Goal: Find specific page/section: Find specific page/section

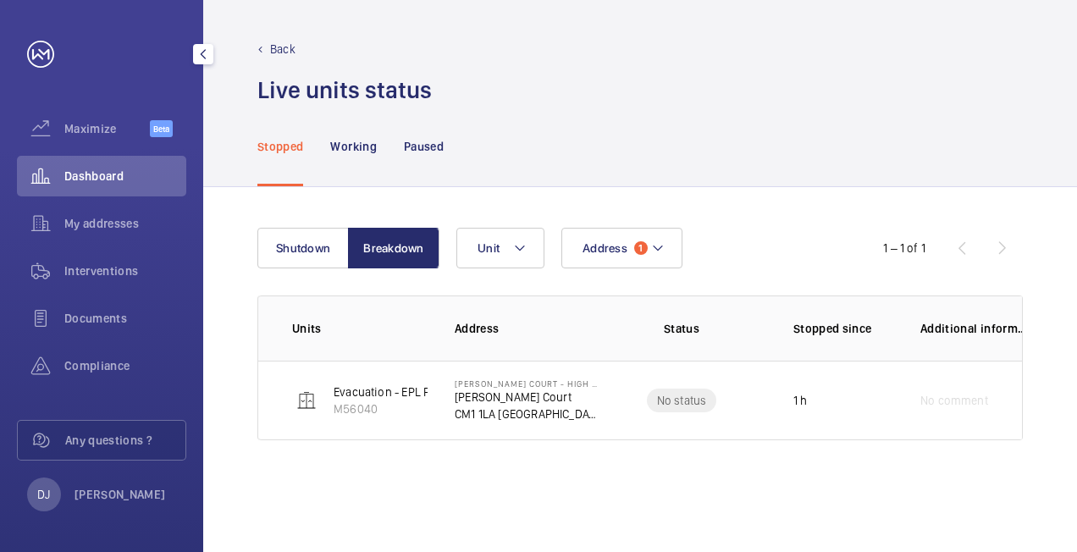
click at [94, 170] on span "Dashboard" at bounding box center [125, 176] width 122 height 17
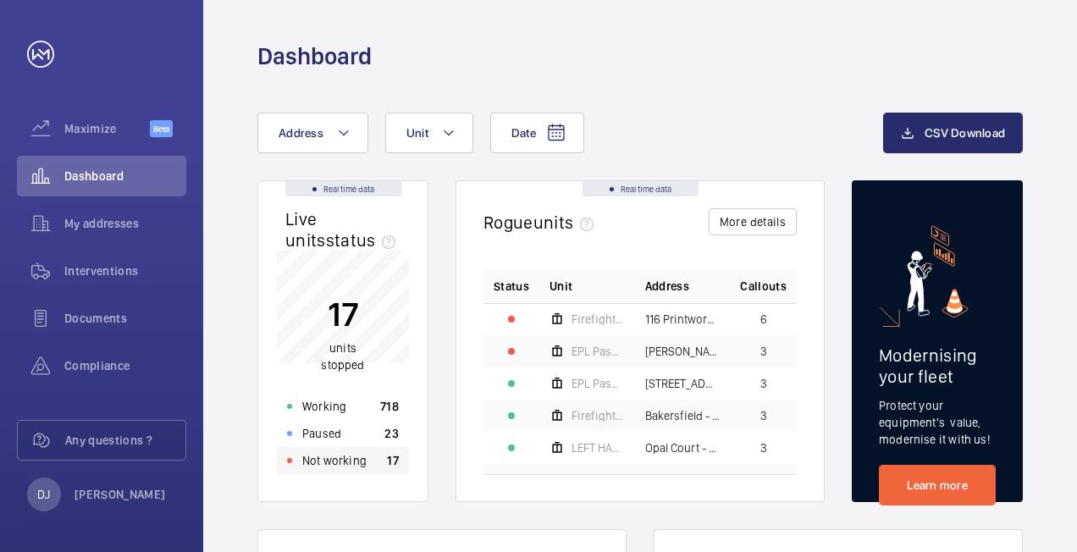
click at [362, 469] on div "Not working 17" at bounding box center [343, 460] width 132 height 27
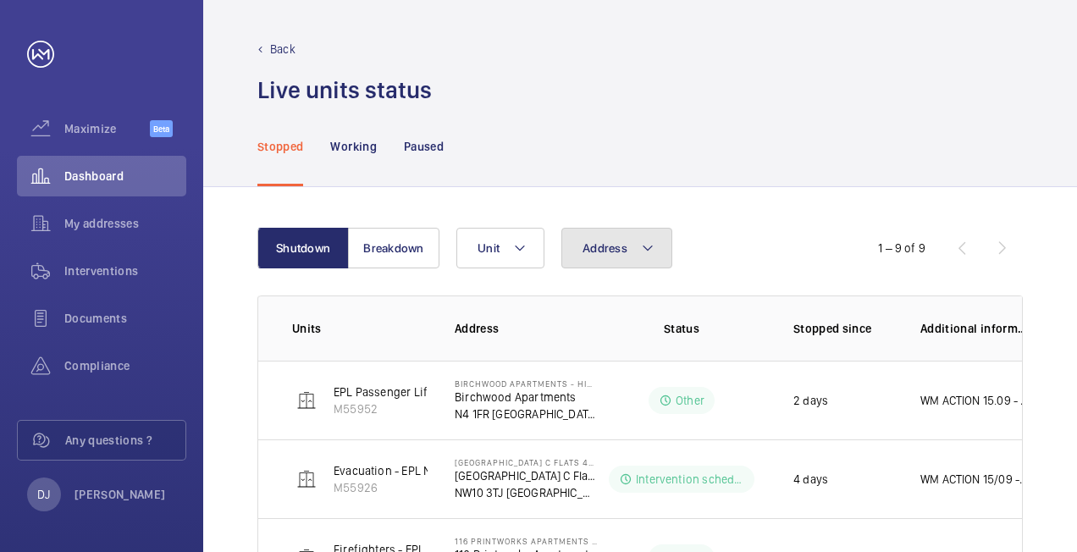
click at [598, 249] on span "Address" at bounding box center [605, 248] width 45 height 14
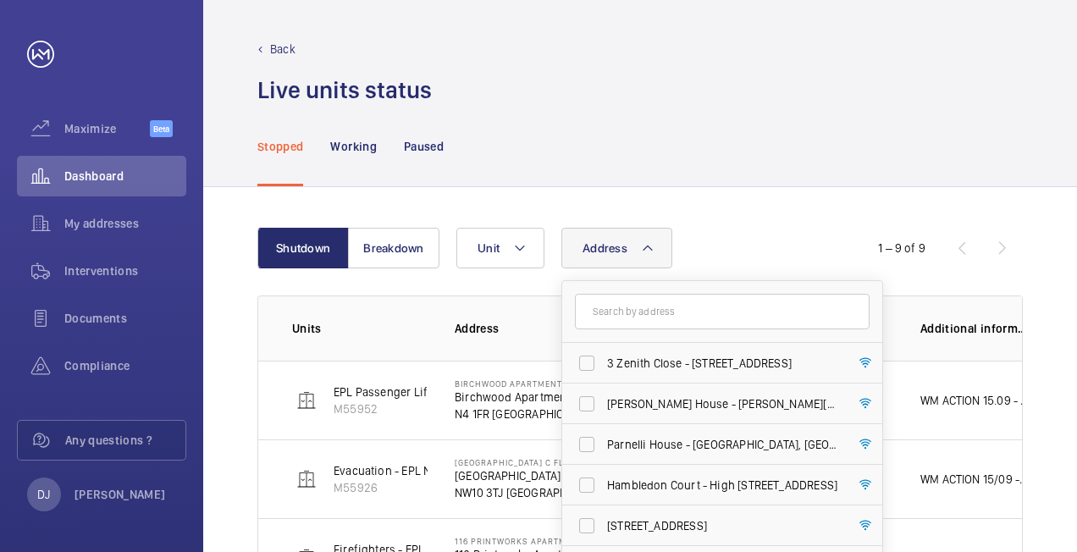
click at [628, 307] on input "text" at bounding box center [722, 312] width 295 height 36
click at [677, 307] on input "w11" at bounding box center [722, 312] width 295 height 36
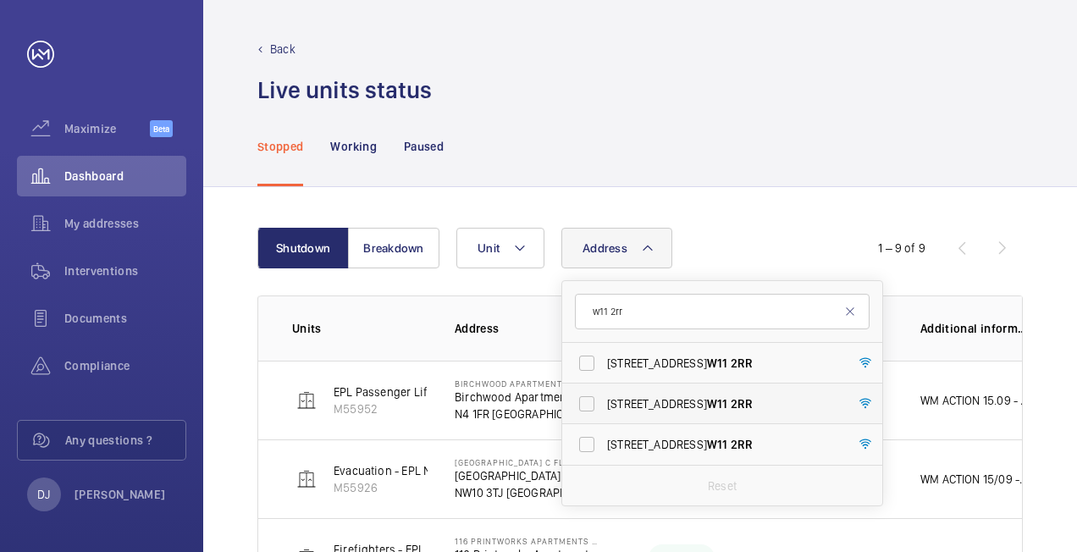
type input "w11 2rr"
click at [679, 386] on label "[STREET_ADDRESS]" at bounding box center [709, 404] width 295 height 41
click at [604, 387] on input "[STREET_ADDRESS]" at bounding box center [587, 404] width 34 height 34
checkbox input "true"
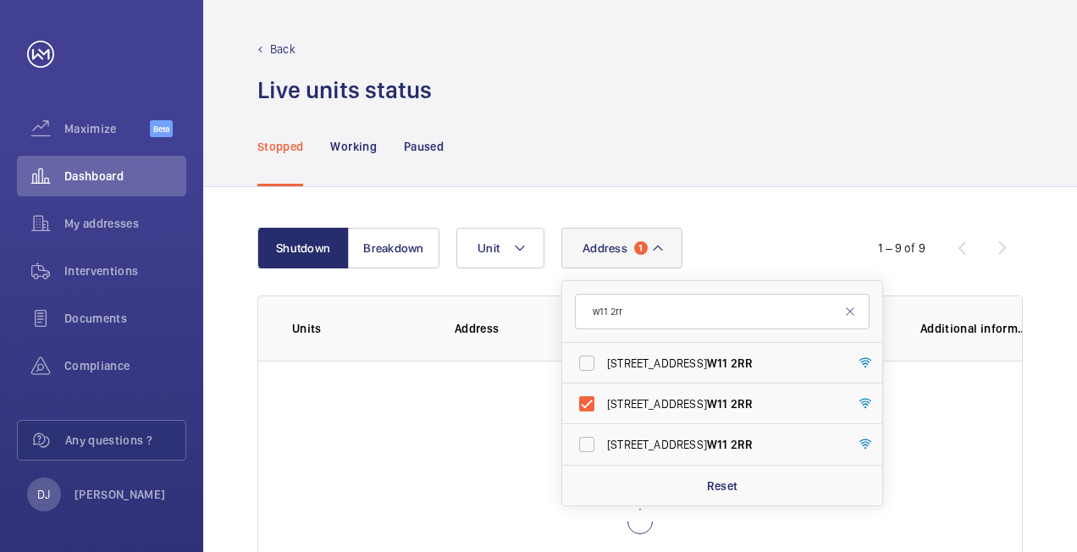
click at [838, 187] on div "Shutdown Breakdown Address 1 w11 2rr [GEOGRAPHIC_DATA] - 140-[STREET_ADDRESS] 1…" at bounding box center [640, 455] width 874 height 536
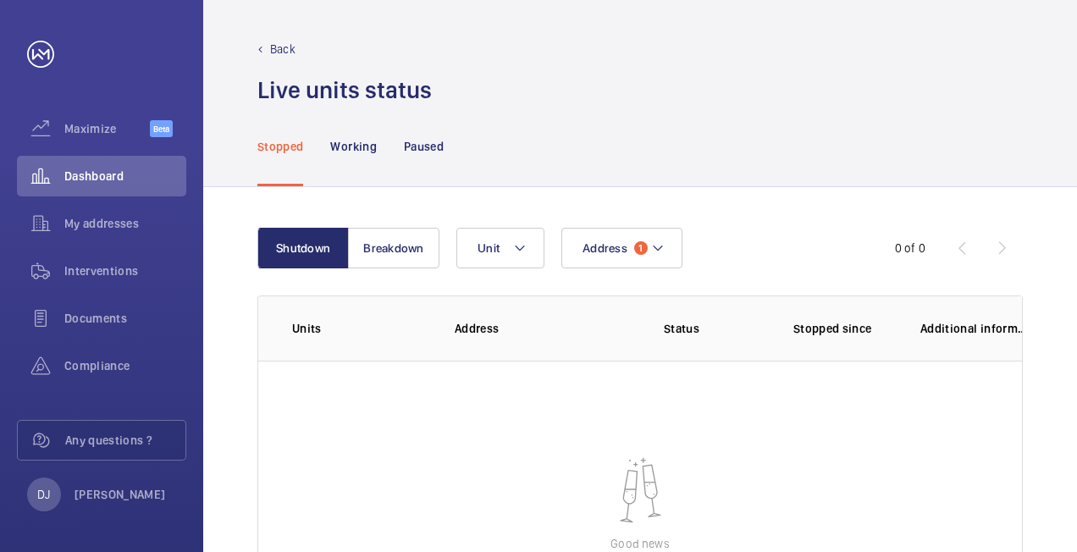
click at [445, 251] on wm-front-filters "Shutdown Breakdown Address 1 Unit" at bounding box center [538, 248] width 562 height 41
click at [459, 250] on button "Unit" at bounding box center [500, 248] width 88 height 41
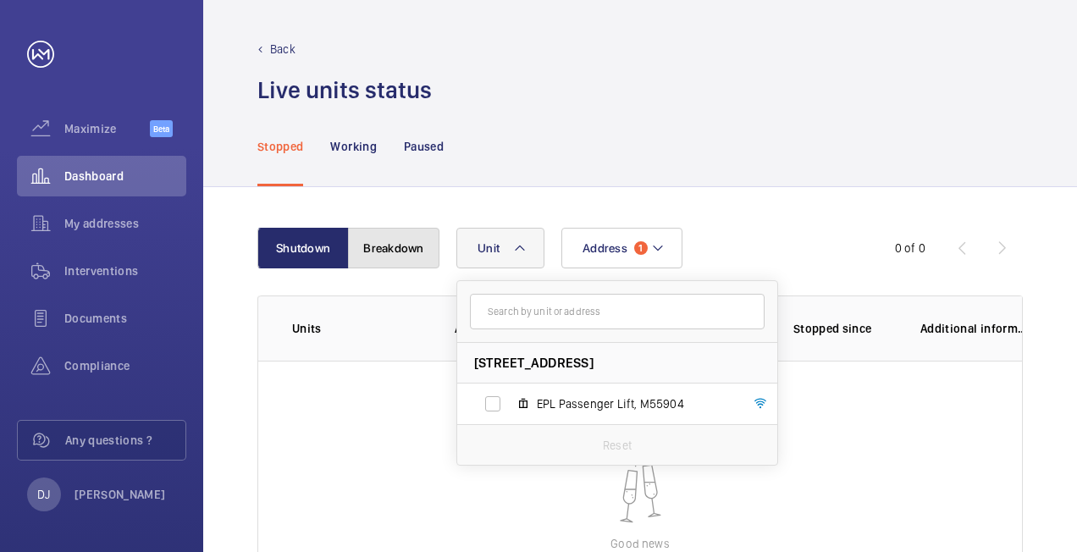
click at [412, 253] on button "Breakdown" at bounding box center [393, 248] width 91 height 41
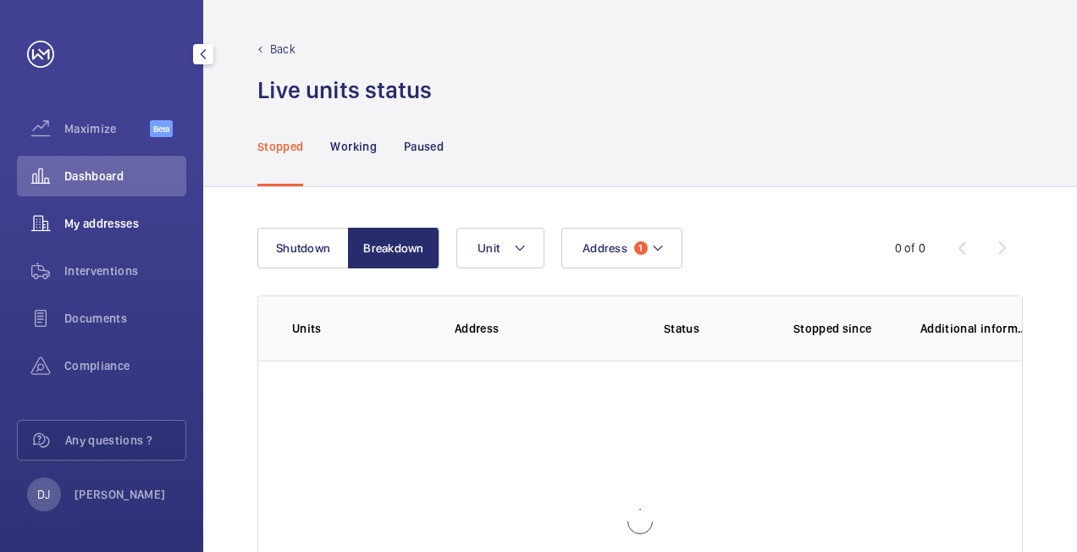
click at [103, 223] on span "My addresses" at bounding box center [125, 223] width 122 height 17
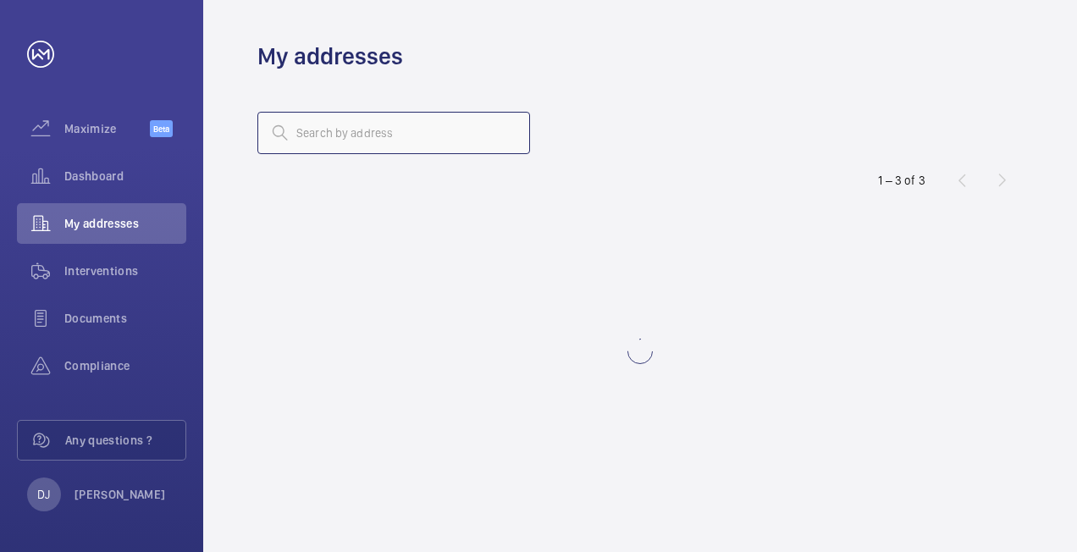
click at [485, 131] on input "text" at bounding box center [393, 133] width 273 height 42
type input "[GEOGRAPHIC_DATA]"
click at [510, 134] on mat-icon at bounding box center [507, 133] width 20 height 20
click at [383, 144] on input "text" at bounding box center [393, 133] width 273 height 42
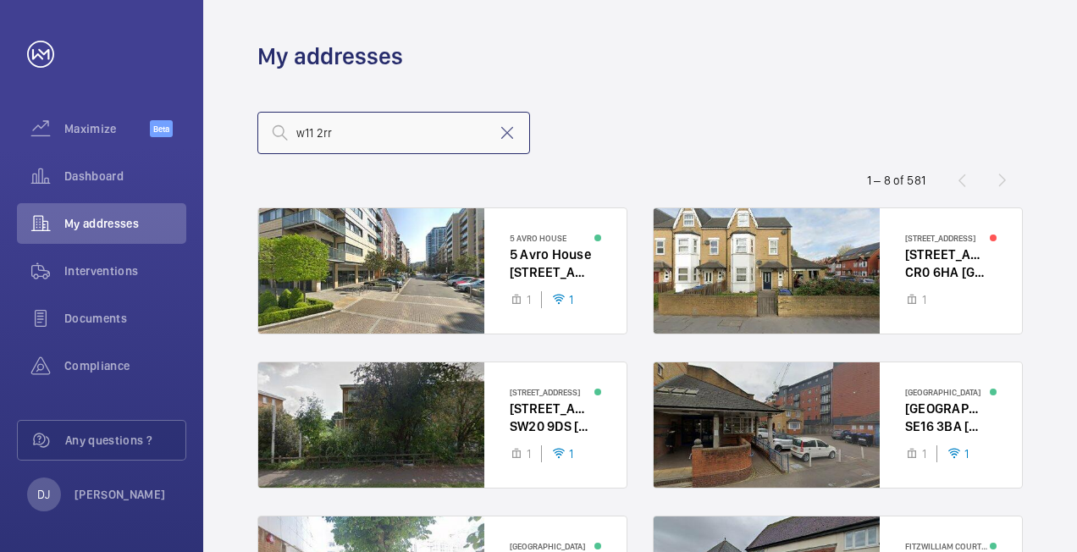
click at [390, 137] on input "w11 2rr" at bounding box center [393, 133] width 273 height 42
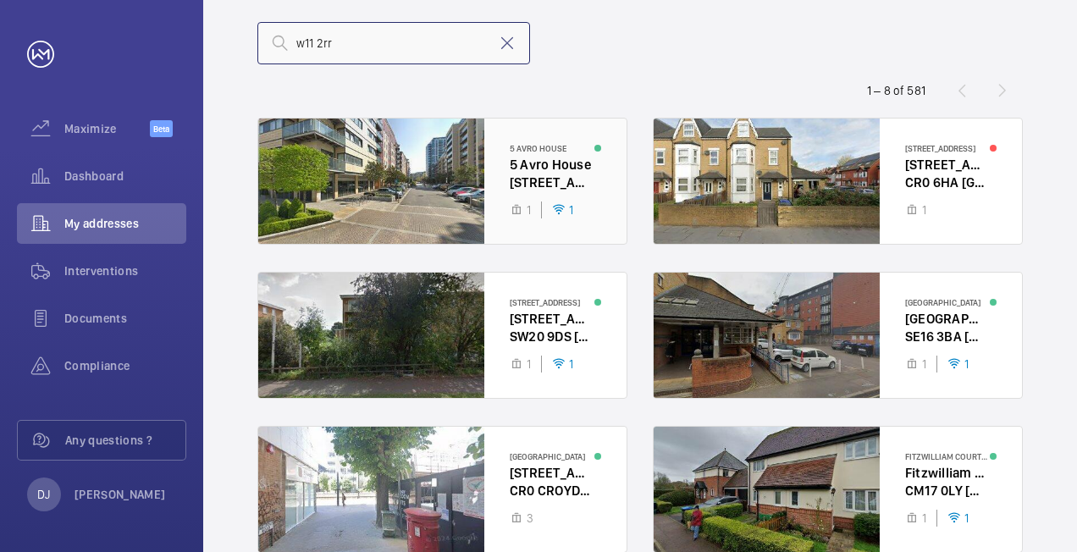
scroll to position [85, 0]
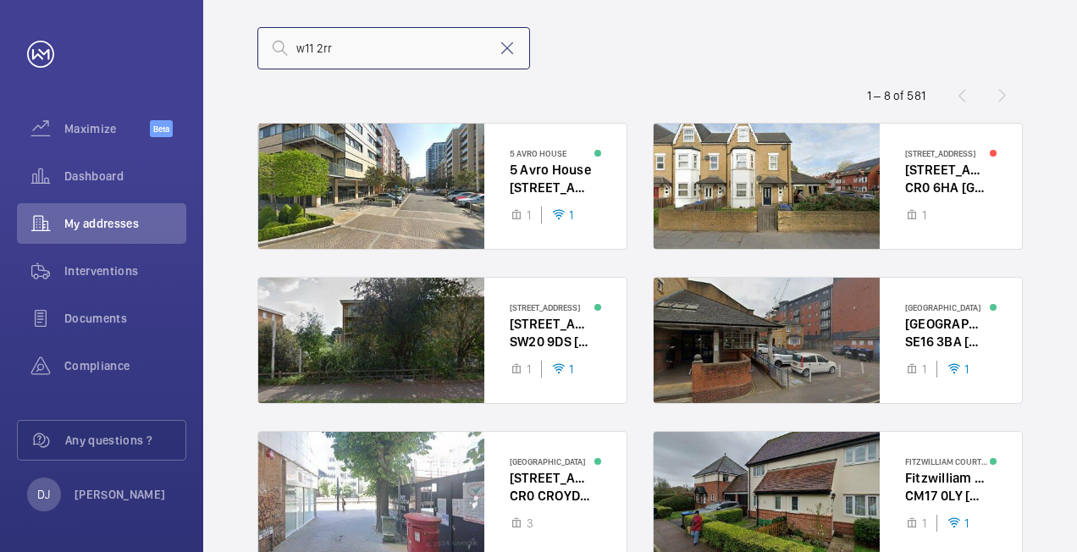
click at [352, 30] on input "w11 2rr" at bounding box center [393, 48] width 273 height 42
type input "w"
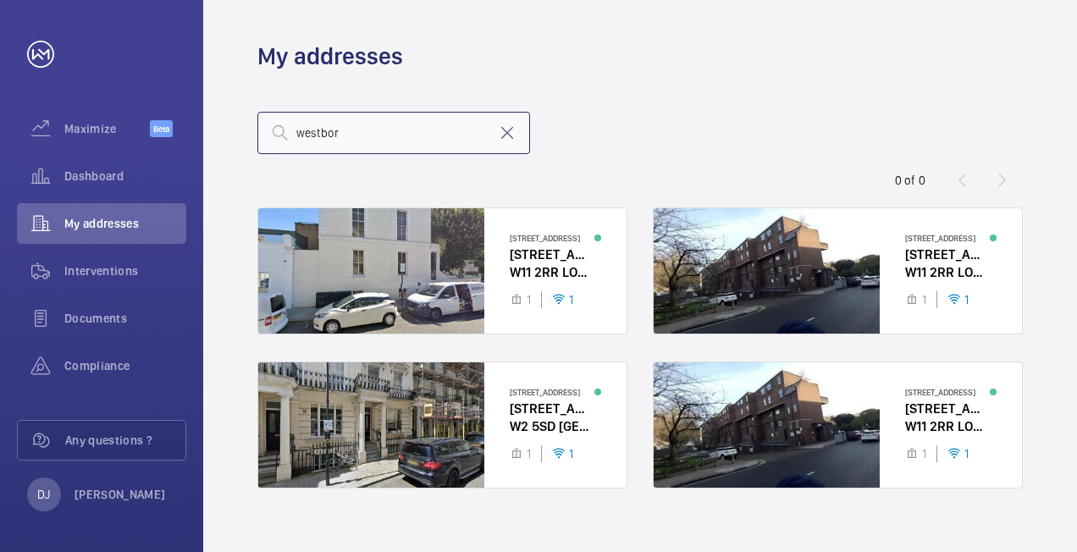
type input "westbor"
click at [95, 183] on span "Dashboard" at bounding box center [125, 176] width 122 height 17
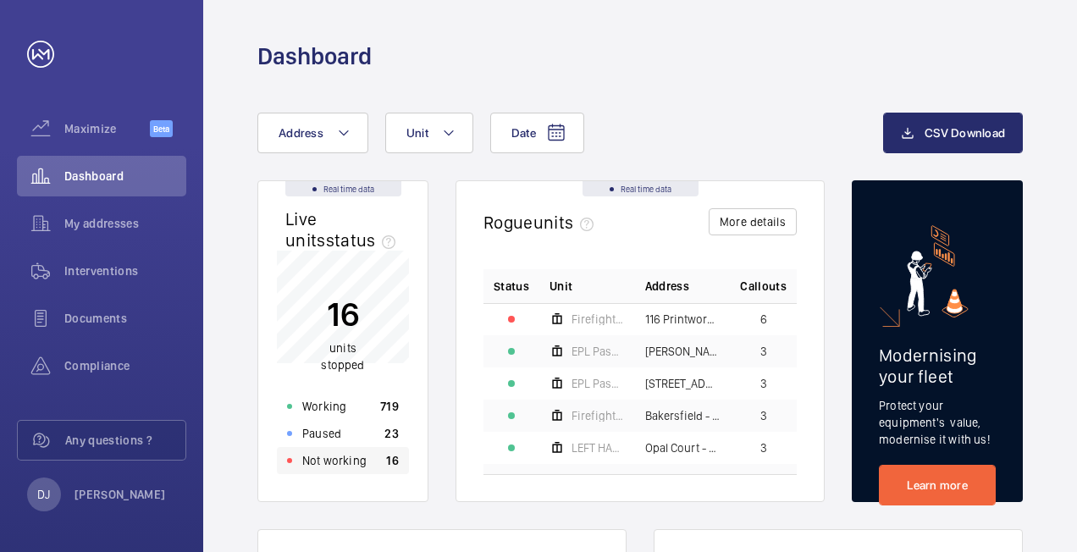
click at [365, 459] on div "Not working 16" at bounding box center [343, 460] width 132 height 27
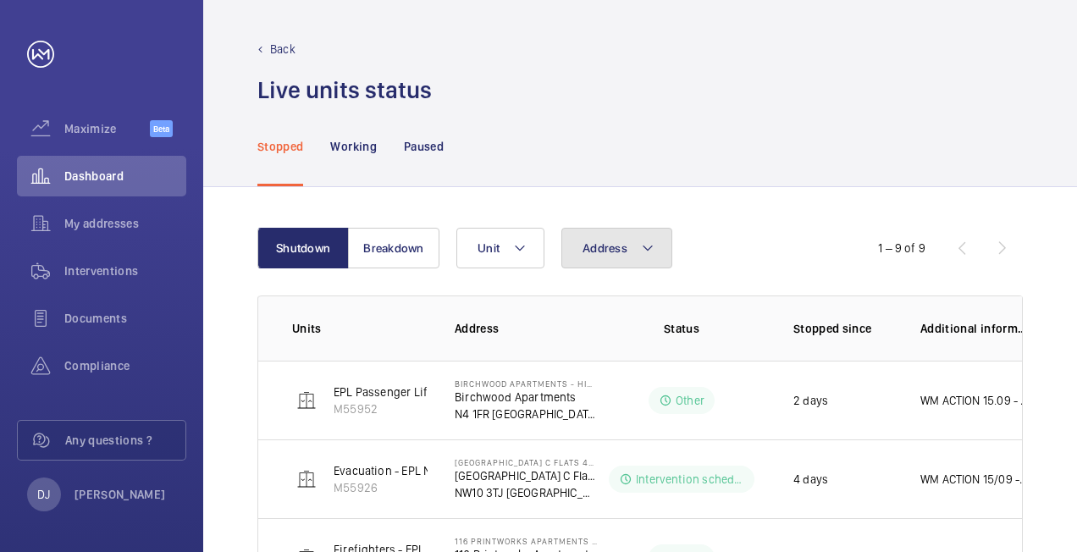
click at [611, 256] on button "Address" at bounding box center [616, 248] width 111 height 41
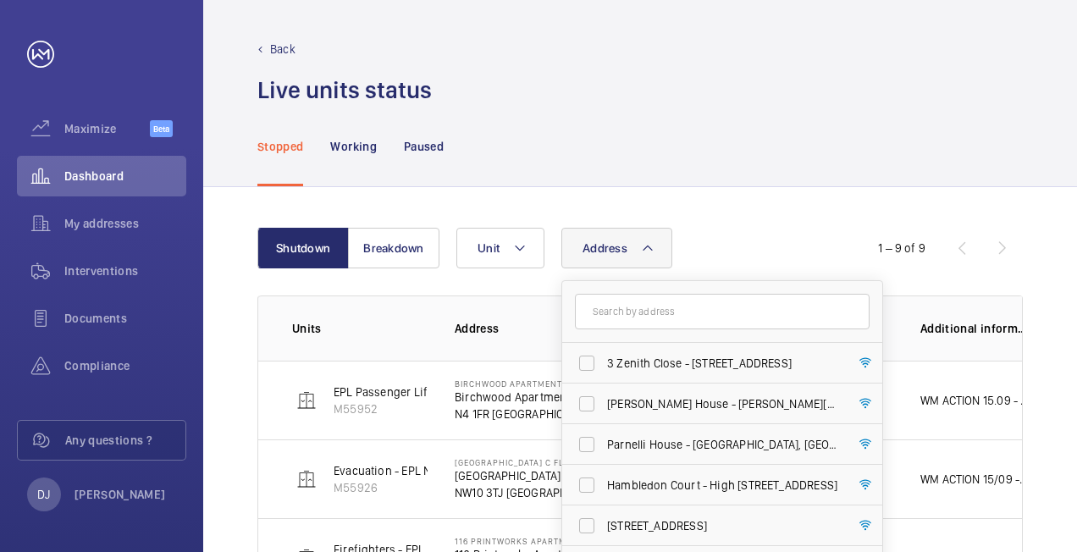
click at [625, 312] on input "text" at bounding box center [722, 312] width 295 height 36
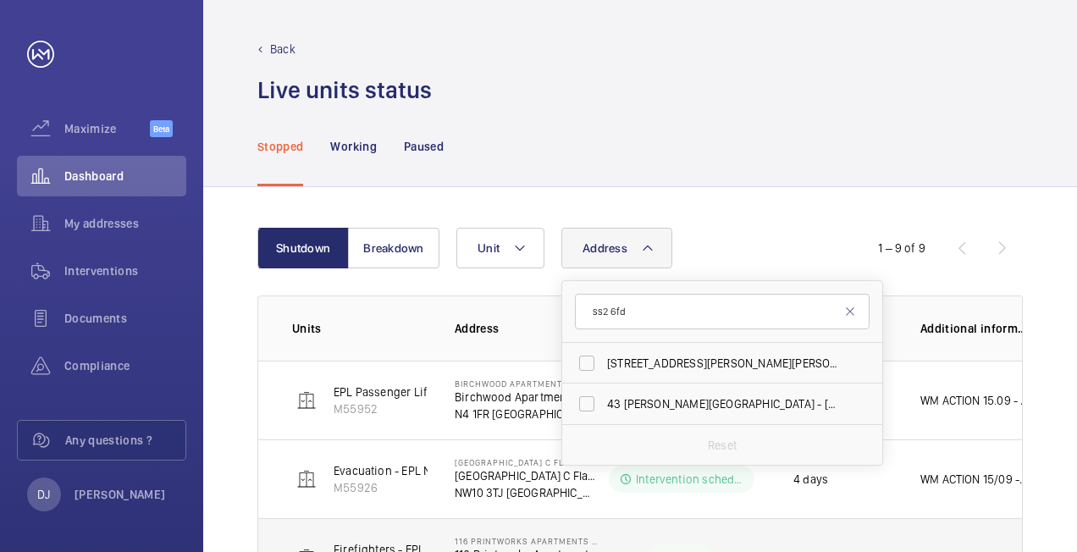
type input "ss2 6fd"
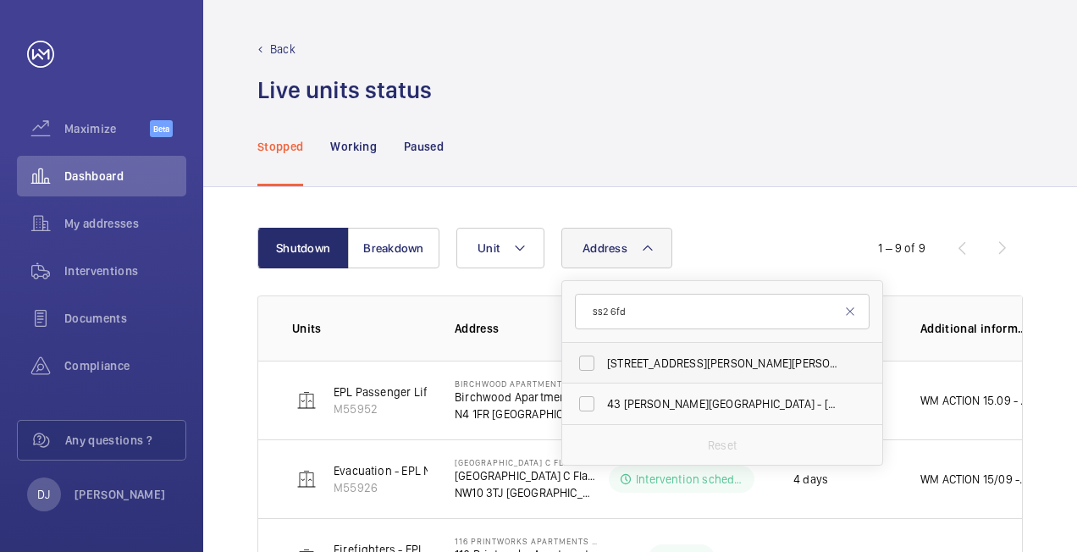
click at [678, 357] on span "[STREET_ADDRESS][PERSON_NAME][PERSON_NAME]" at bounding box center [723, 363] width 233 height 17
click at [604, 357] on input "[STREET_ADDRESS][PERSON_NAME][PERSON_NAME]" at bounding box center [587, 363] width 34 height 34
checkbox input "true"
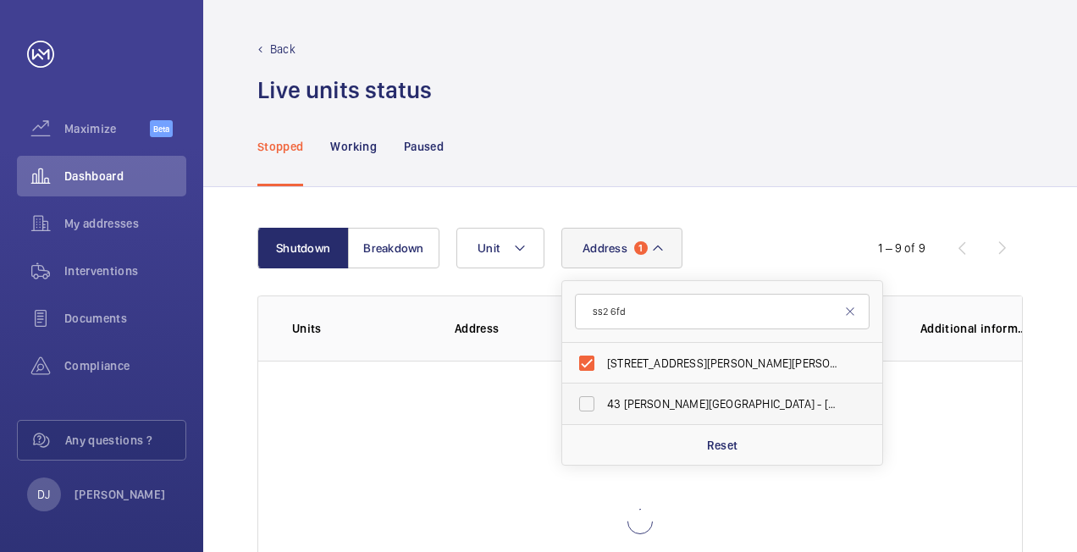
click at [629, 401] on span "[STREET_ADDRESS][PERSON_NAME][PERSON_NAME]" at bounding box center [723, 403] width 233 height 17
click at [604, 401] on input "[STREET_ADDRESS][PERSON_NAME][PERSON_NAME]" at bounding box center [587, 404] width 34 height 34
checkbox input "true"
click at [742, 173] on div "Stopped Working Paused" at bounding box center [640, 146] width 766 height 80
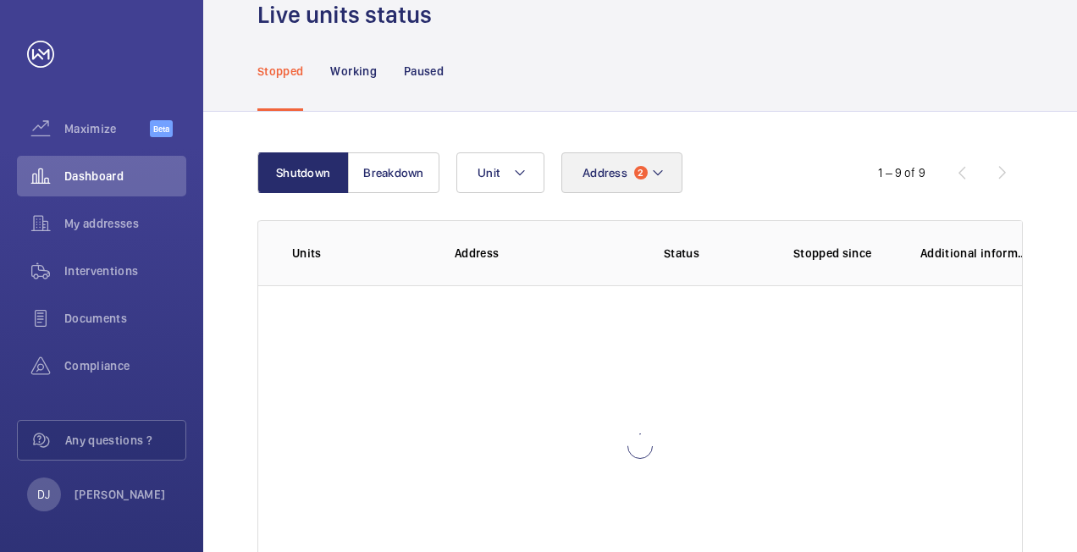
scroll to position [169, 0]
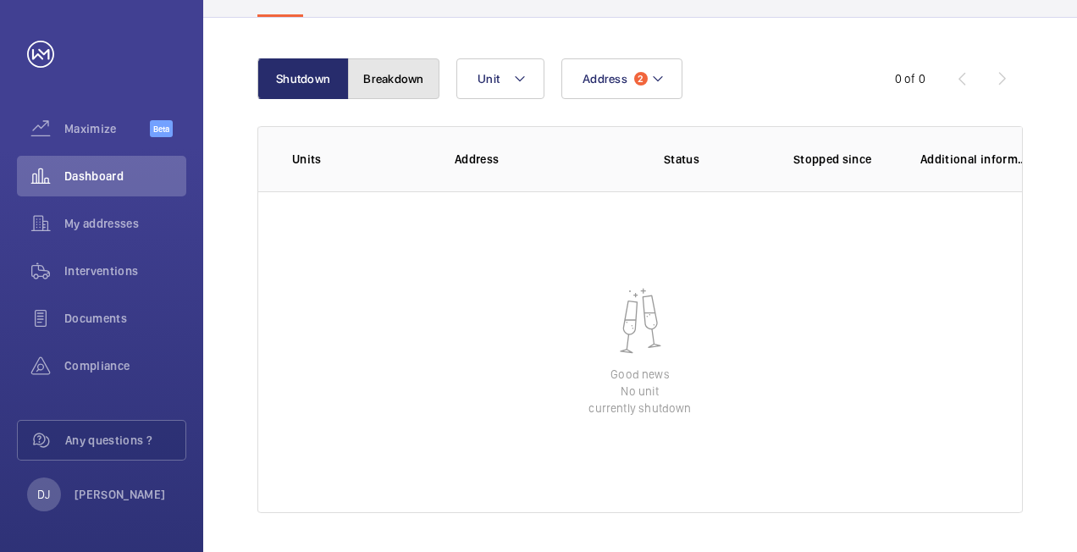
click at [384, 83] on button "Breakdown" at bounding box center [393, 78] width 91 height 41
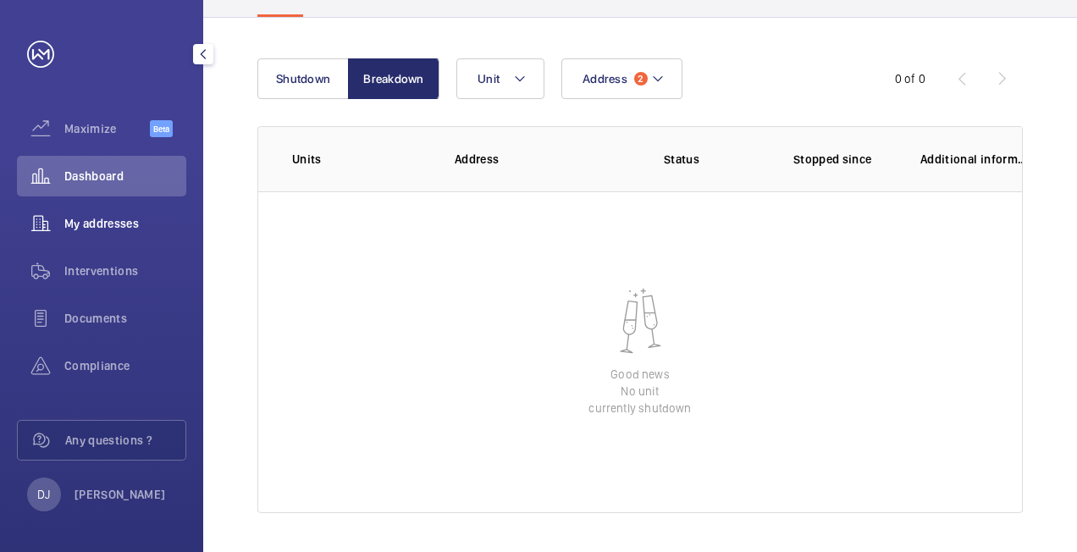
drag, startPoint x: 108, startPoint y: 222, endPoint x: 172, endPoint y: 207, distance: 65.3
click at [111, 220] on span "My addresses" at bounding box center [125, 223] width 122 height 17
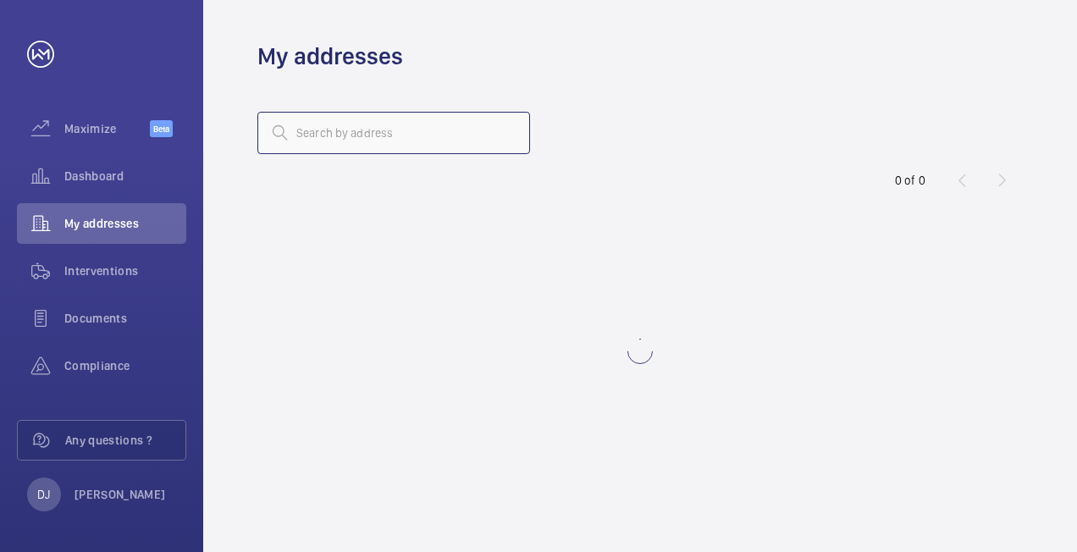
click at [412, 127] on input "text" at bounding box center [393, 133] width 273 height 42
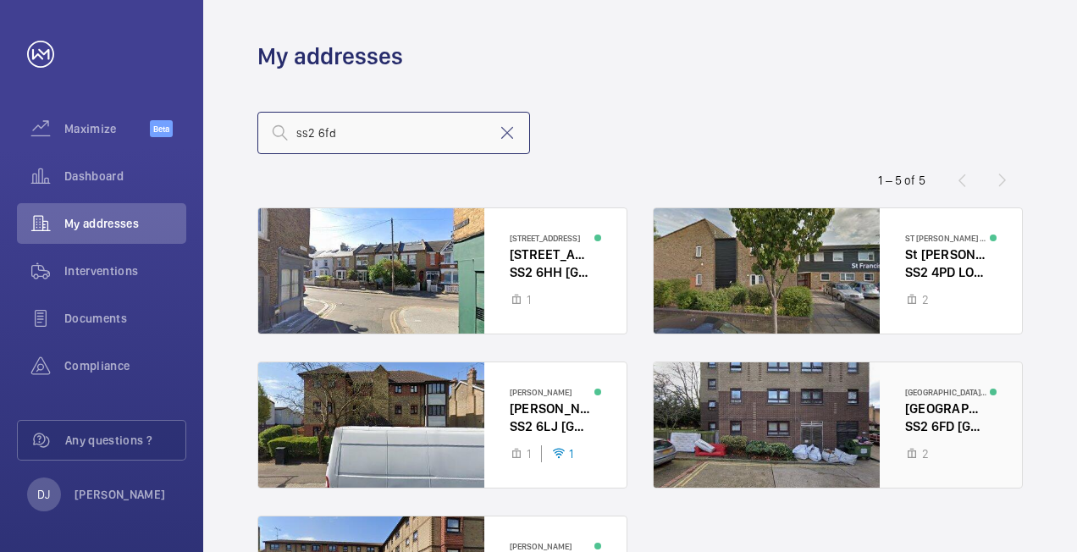
type input "ss2 6fd"
click at [801, 395] on div at bounding box center [838, 424] width 368 height 125
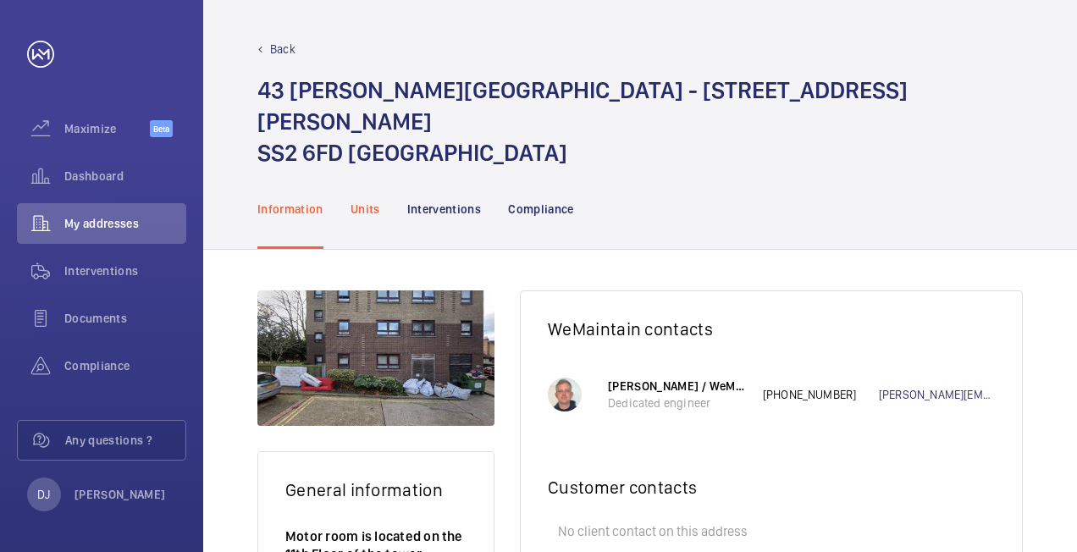
click at [362, 201] on p "Units" at bounding box center [366, 209] width 30 height 17
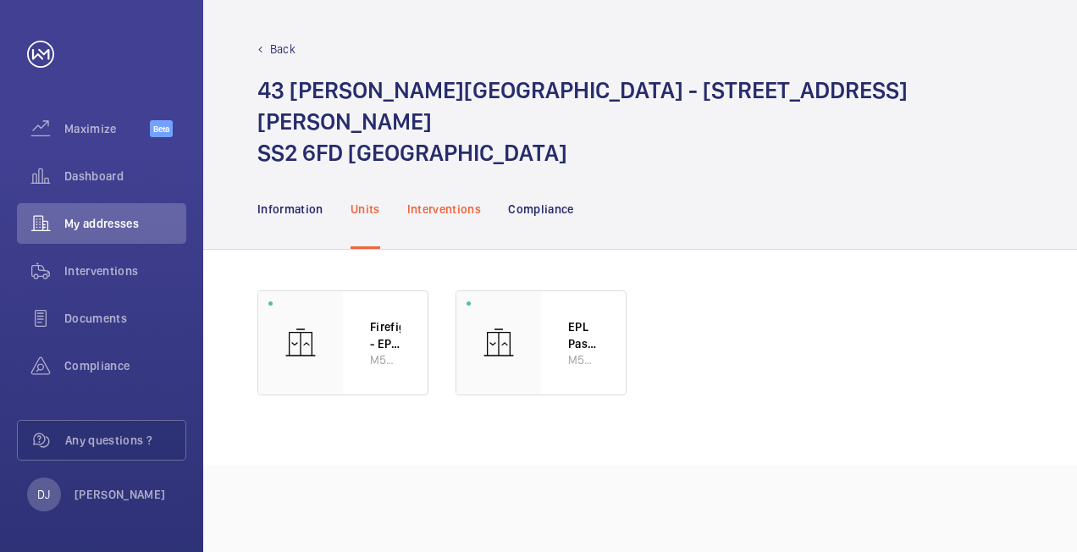
click at [452, 201] on p "Interventions" at bounding box center [444, 209] width 75 height 17
